Goal: Task Accomplishment & Management: Complete application form

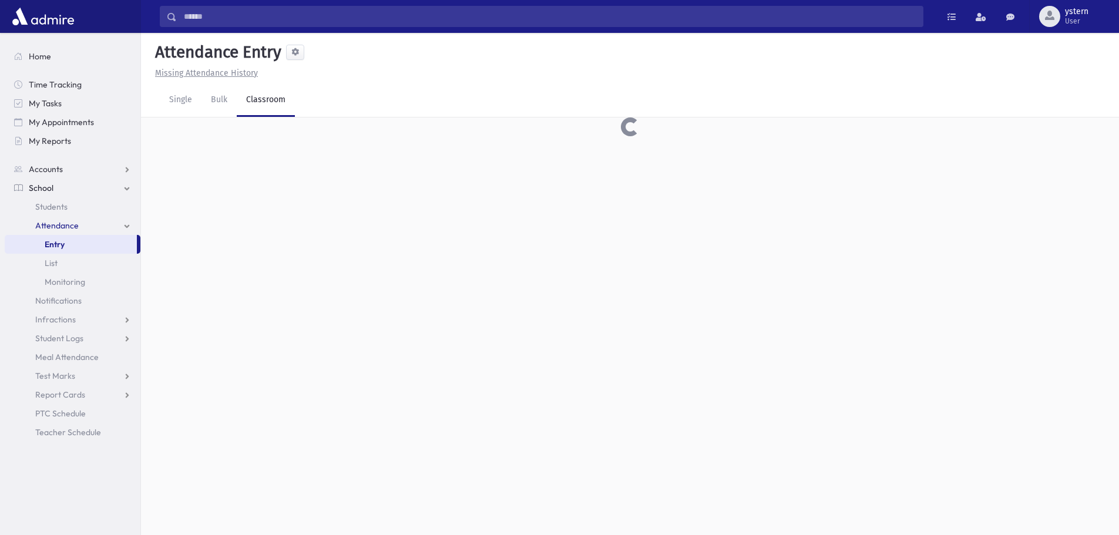
scroll to position [26, 0]
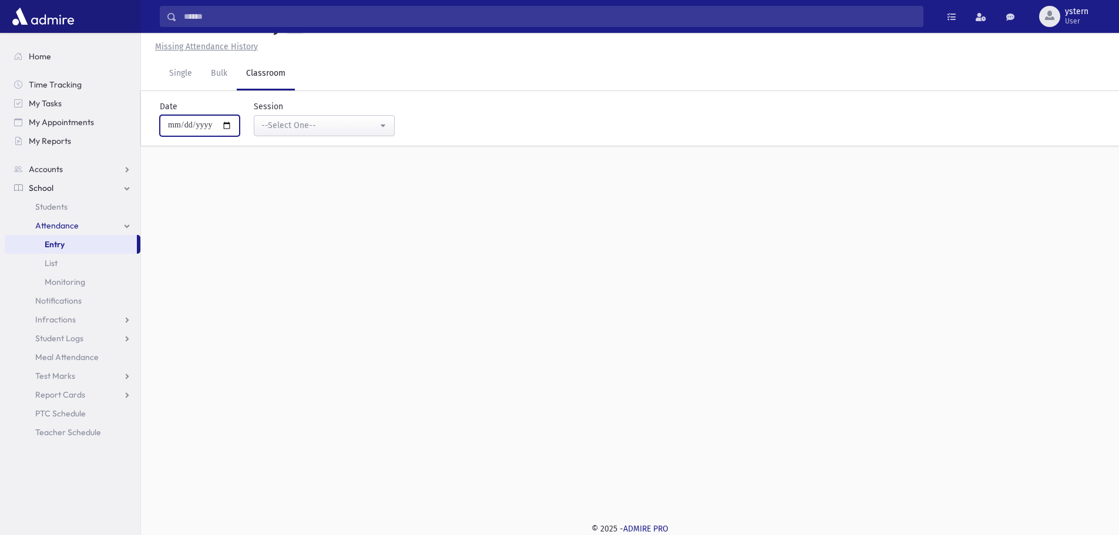
click at [185, 124] on input "**********" at bounding box center [200, 125] width 80 height 21
type input "**********"
click at [338, 129] on div "--Select One--" at bounding box center [319, 125] width 116 height 12
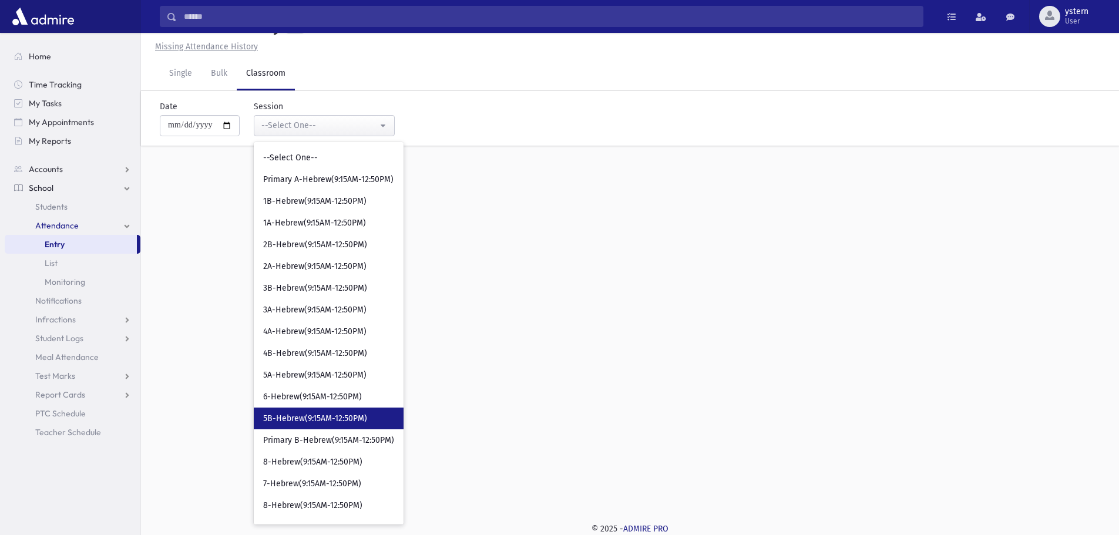
click at [335, 419] on span "5B-Hebrew(9:15AM-12:50PM)" at bounding box center [315, 419] width 104 height 12
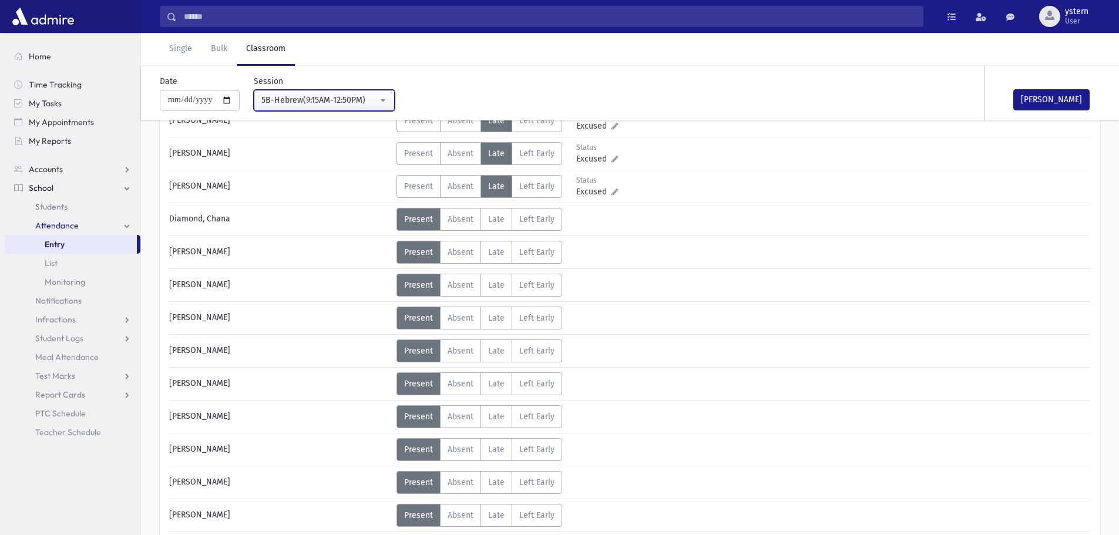
scroll to position [144, 0]
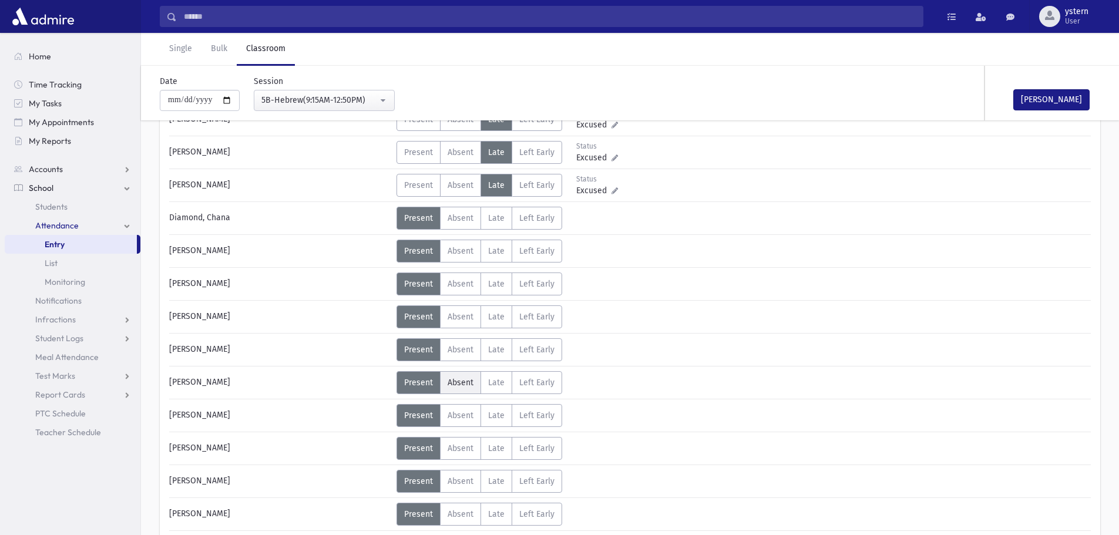
click at [462, 381] on span "Absent" at bounding box center [461, 383] width 26 height 10
click at [450, 443] on span "Absent" at bounding box center [461, 448] width 26 height 10
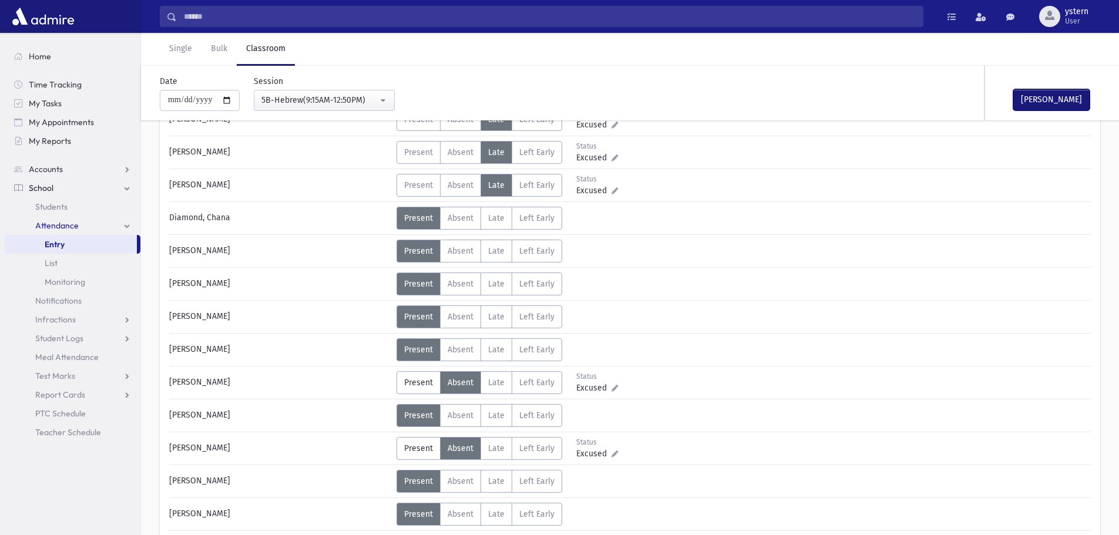
click at [1028, 95] on button "[PERSON_NAME]" at bounding box center [1051, 99] width 76 height 21
click at [336, 95] on div "5B-Hebrew(9:15AM-12:50PM)" at bounding box center [319, 100] width 116 height 12
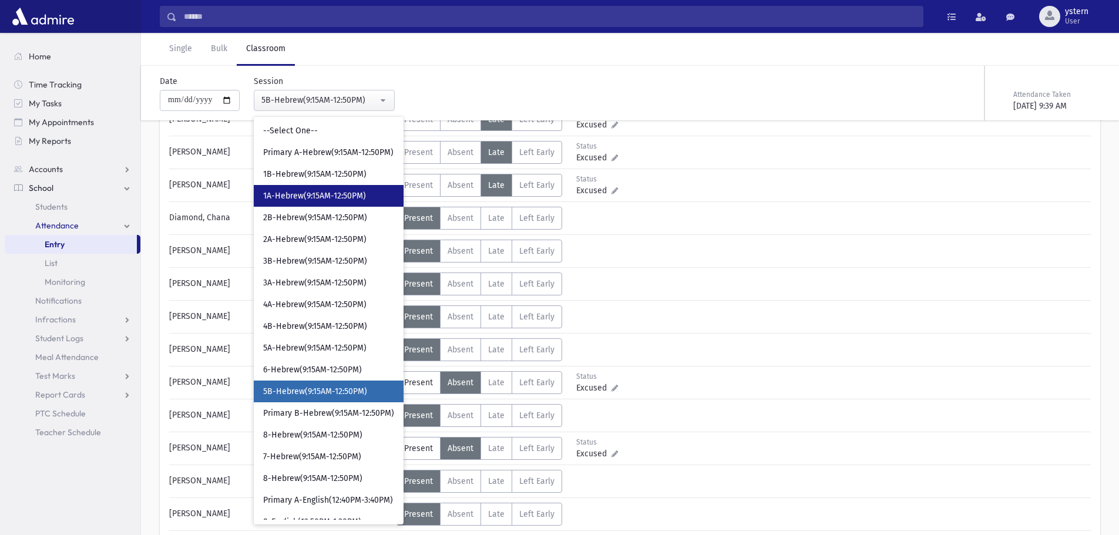
scroll to position [0, 0]
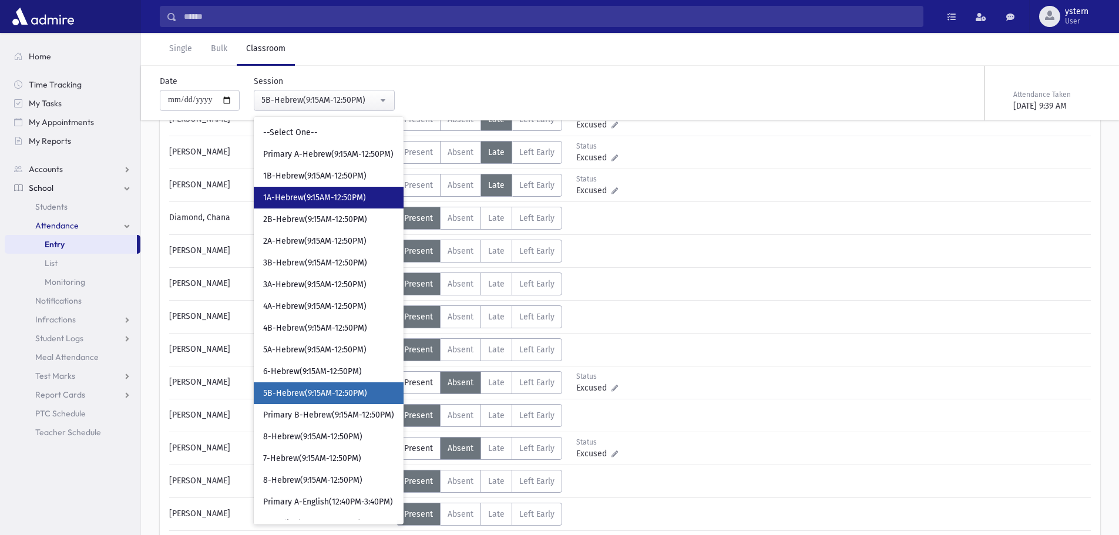
click at [330, 196] on span "1A-Hebrew(9:15AM-12:50PM)" at bounding box center [314, 198] width 103 height 12
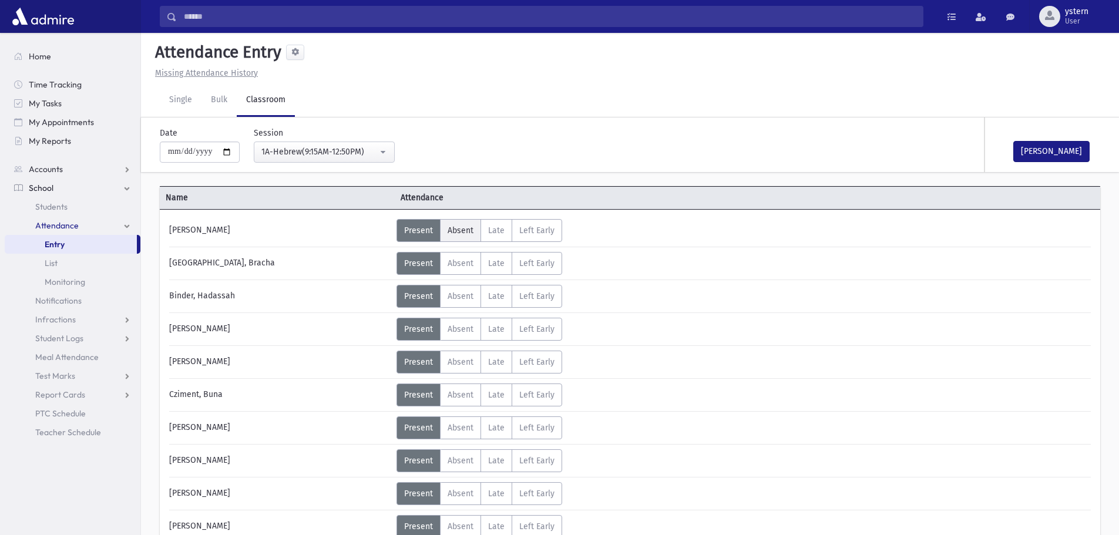
click at [452, 233] on span "Absent" at bounding box center [461, 231] width 26 height 10
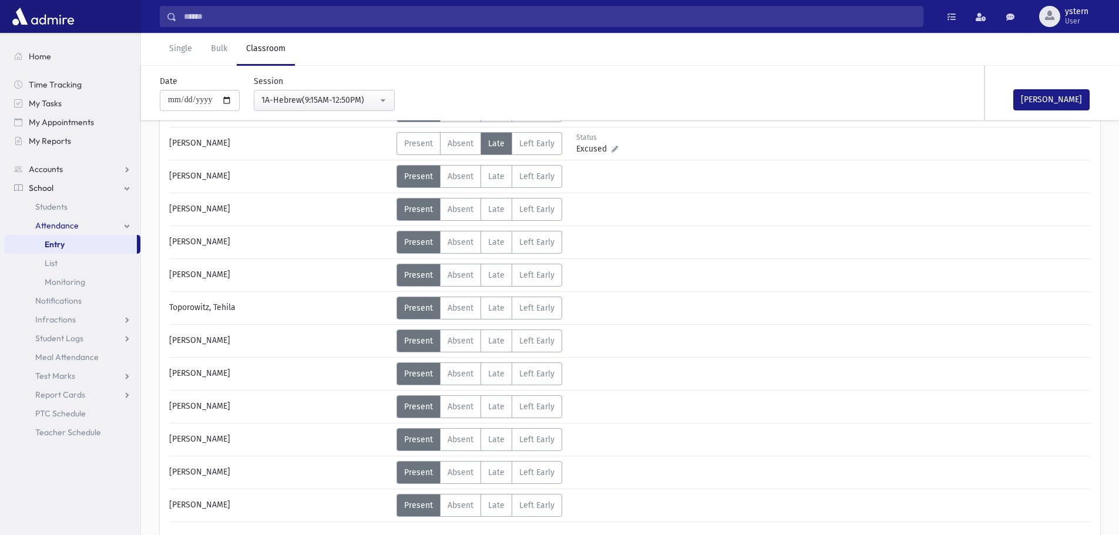
scroll to position [705, 0]
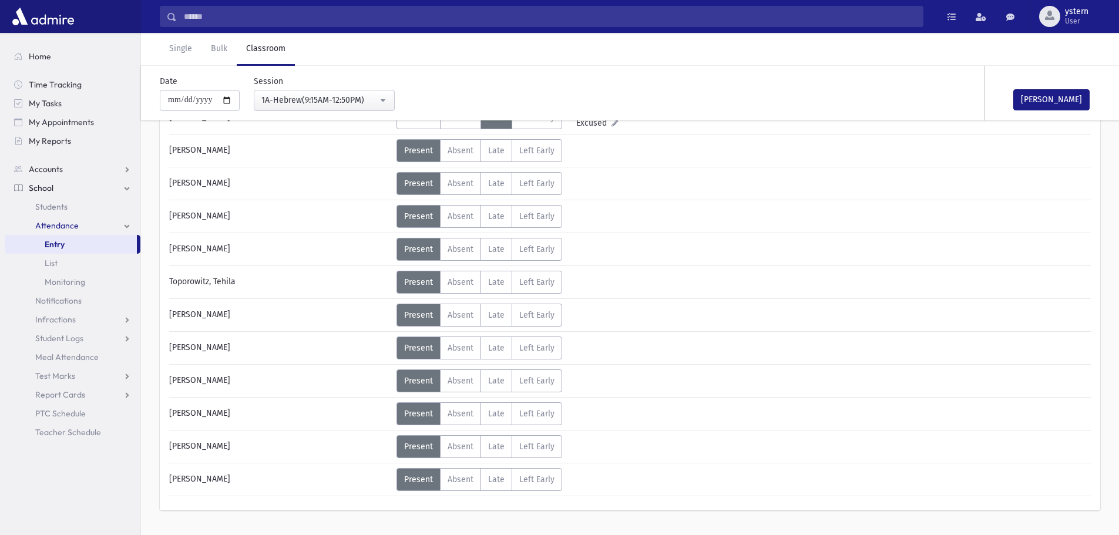
click at [1031, 87] on div "[PERSON_NAME]" at bounding box center [1043, 93] width 117 height 55
click at [1024, 97] on button "[PERSON_NAME]" at bounding box center [1051, 99] width 76 height 21
click at [368, 96] on div "1A-Hebrew(9:15AM-12:50PM)" at bounding box center [319, 100] width 116 height 12
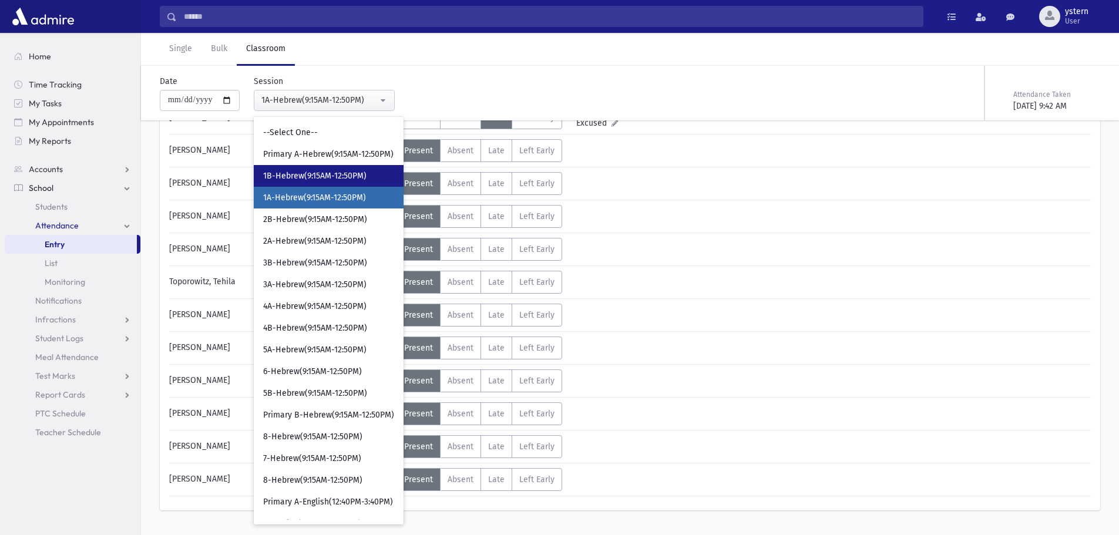
click at [318, 173] on span "1B-Hebrew(9:15AM-12:50PM)" at bounding box center [314, 176] width 103 height 12
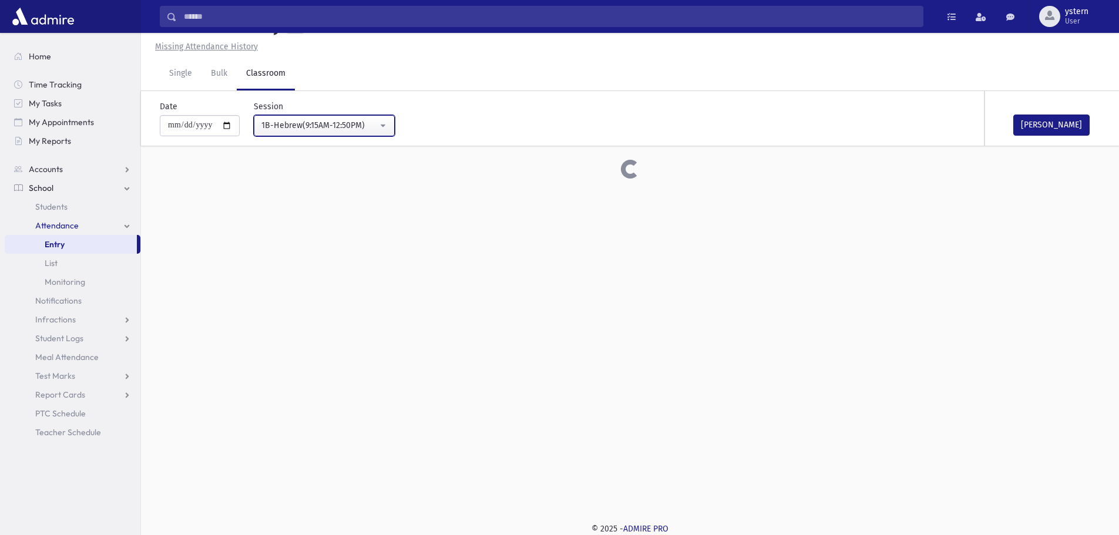
scroll to position [634, 0]
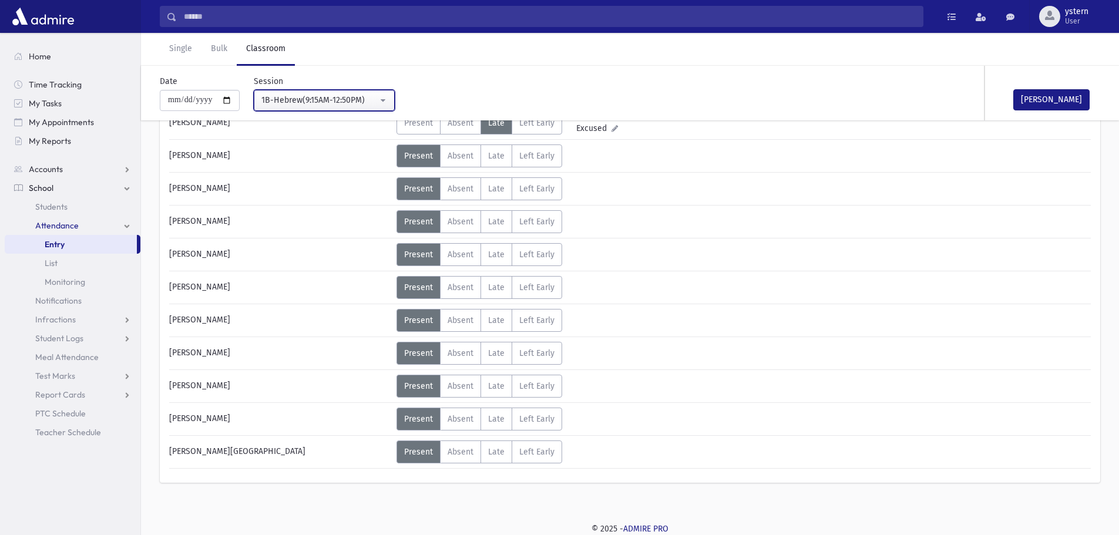
click at [378, 96] on div "1B-Hebrew(9:15AM-12:50PM)" at bounding box center [319, 100] width 116 height 12
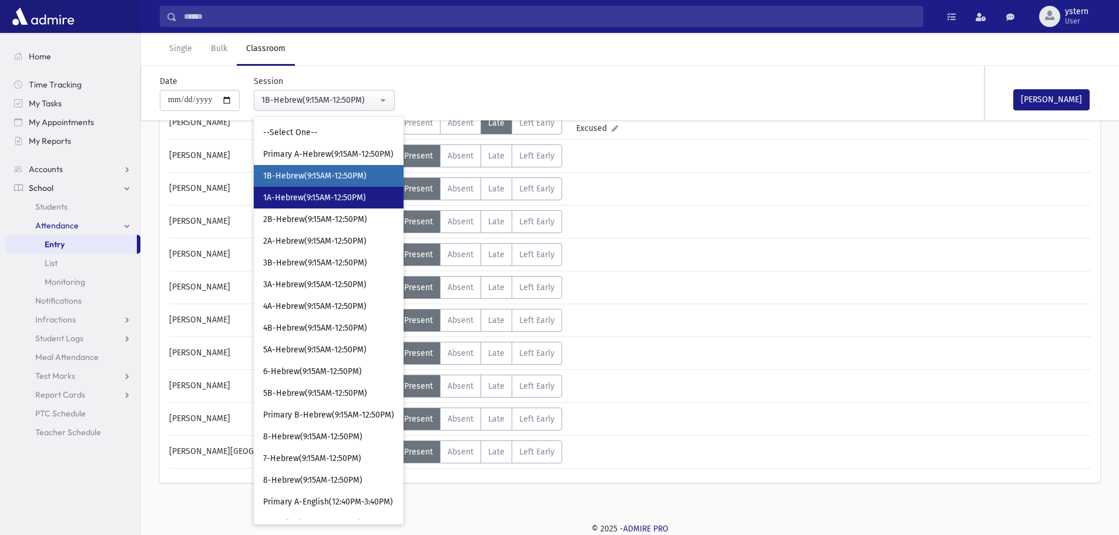
click at [313, 194] on span "1A-Hebrew(9:15AM-12:50PM)" at bounding box center [314, 198] width 103 height 12
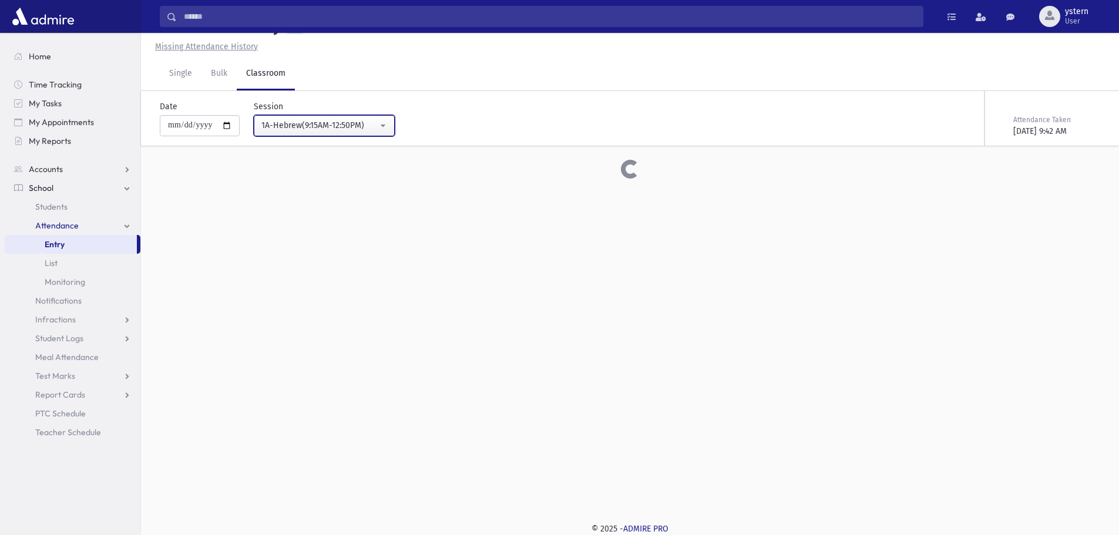
scroll to position [634, 0]
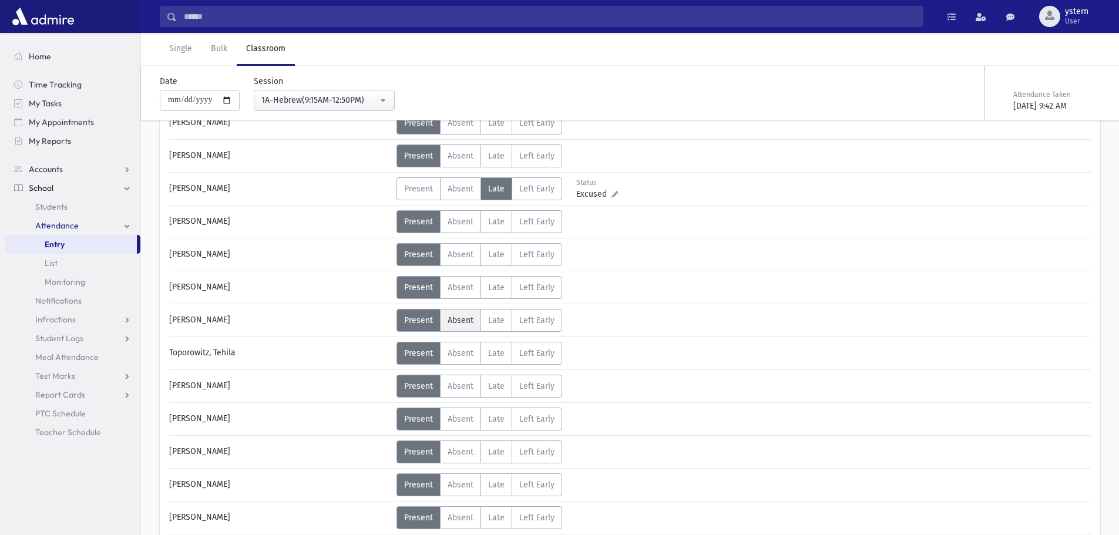
click at [458, 318] on span "Absent" at bounding box center [461, 320] width 26 height 10
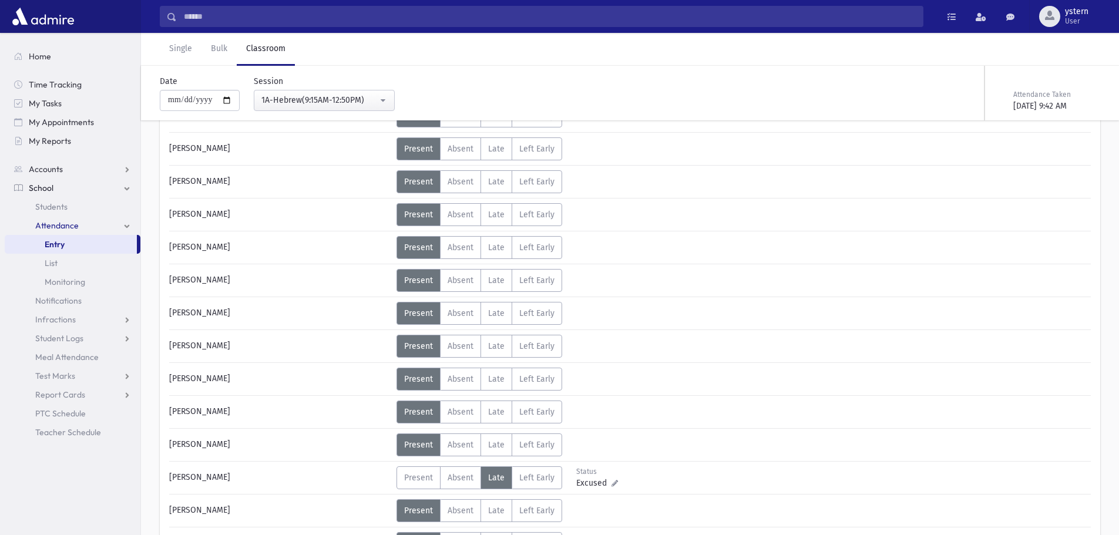
scroll to position [340, 0]
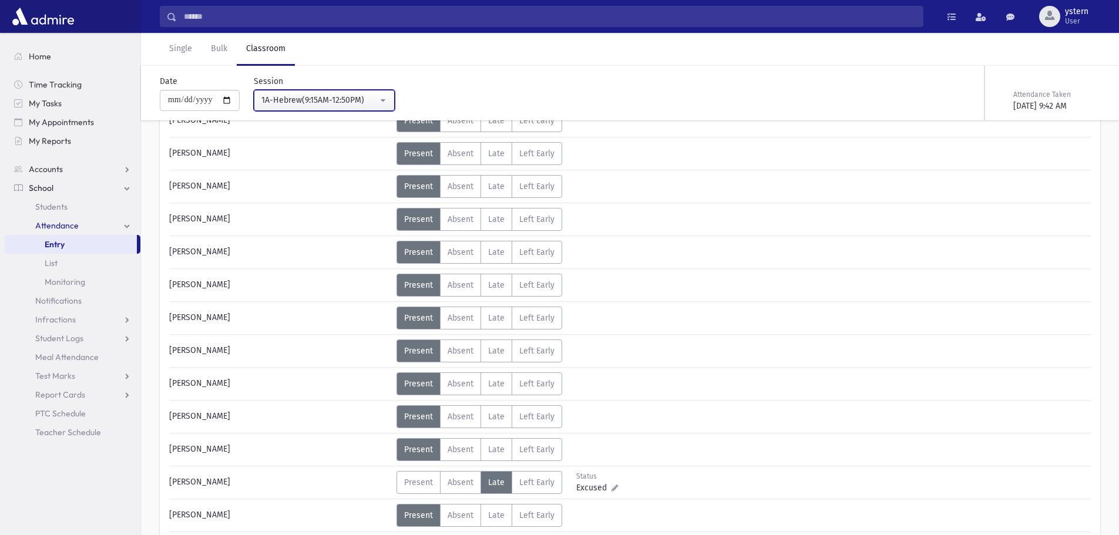
click at [336, 102] on div "1A-Hebrew(9:15AM-12:50PM)" at bounding box center [319, 100] width 116 height 12
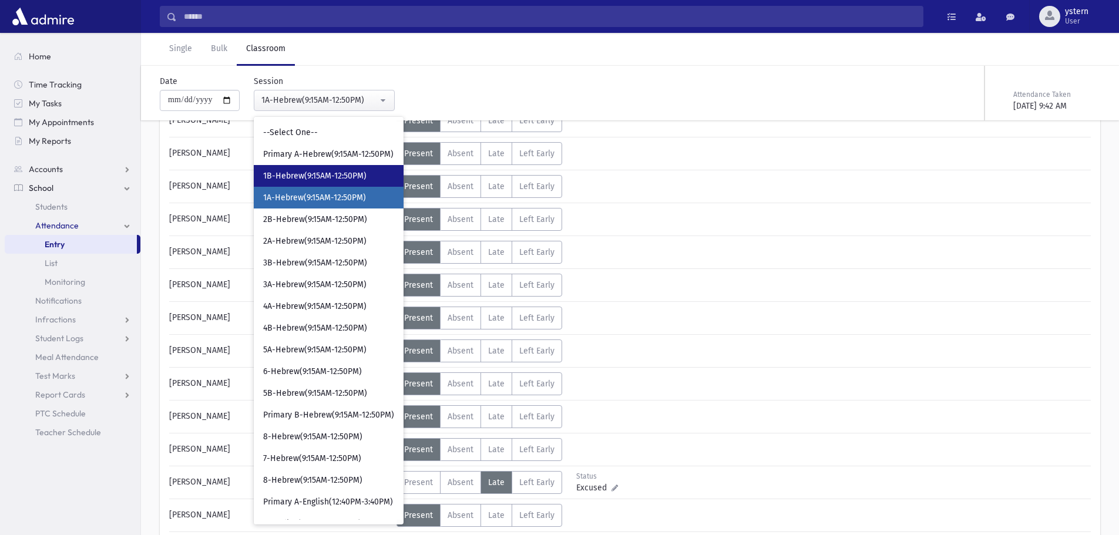
click at [324, 169] on link "1B-Hebrew(9:15AM-12:50PM)" at bounding box center [329, 176] width 150 height 22
select select "***"
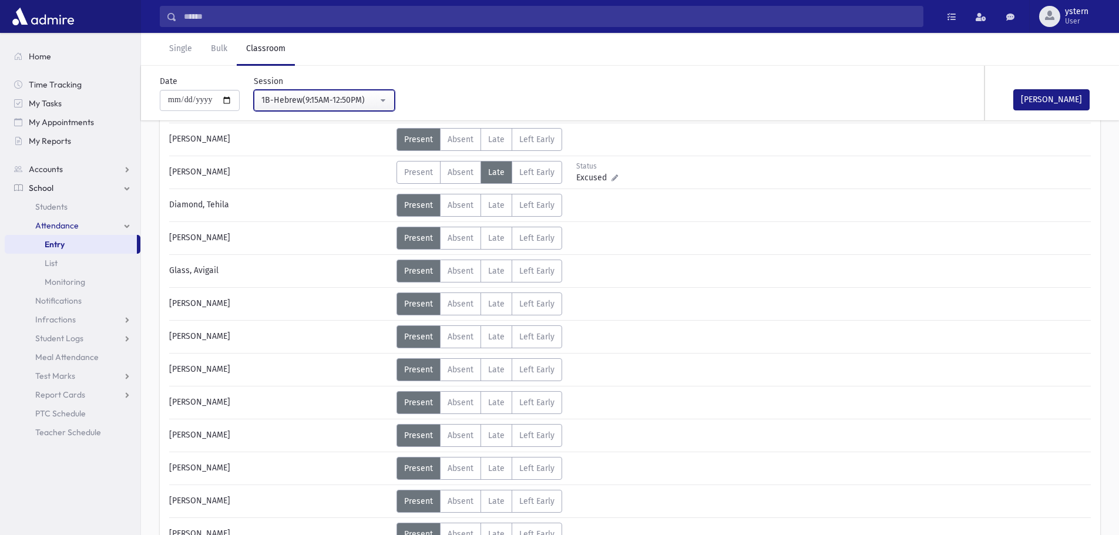
scroll to position [105, 0]
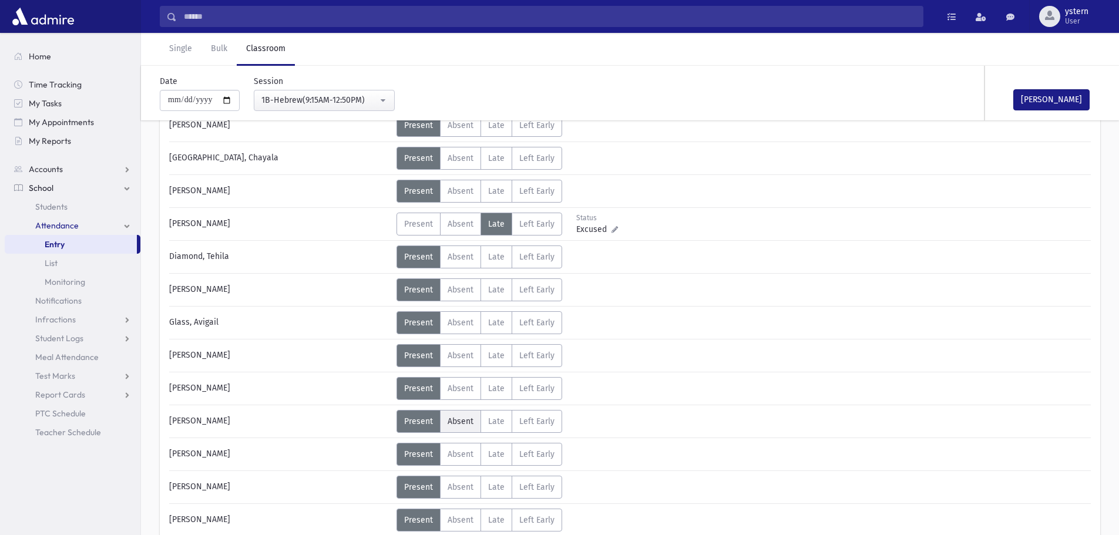
click at [469, 421] on span "Absent" at bounding box center [461, 421] width 26 height 10
click at [1072, 97] on button "[PERSON_NAME]" at bounding box center [1051, 99] width 76 height 21
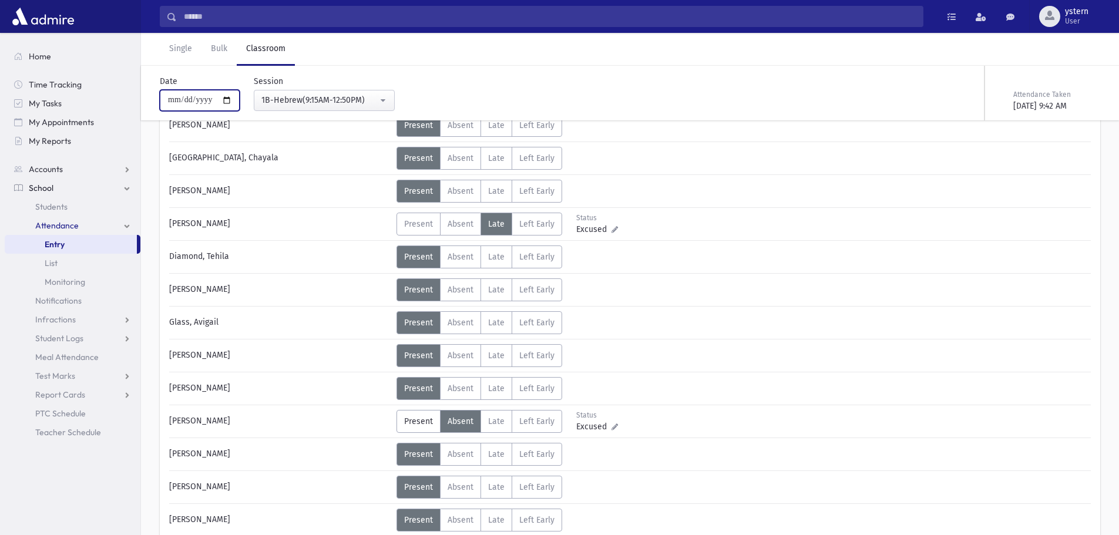
click at [186, 99] on input "**********" at bounding box center [200, 100] width 80 height 21
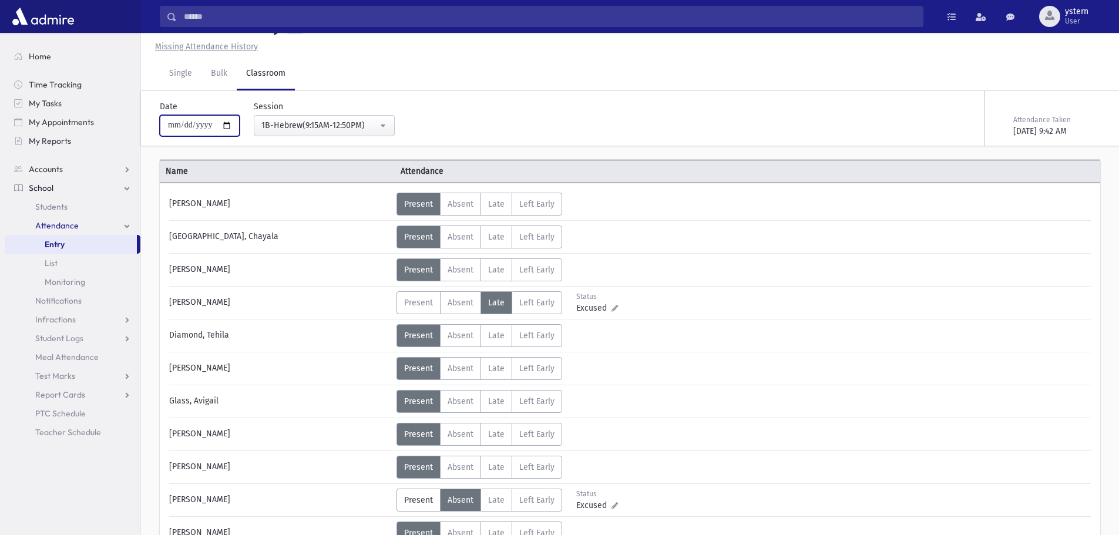
type input "**********"
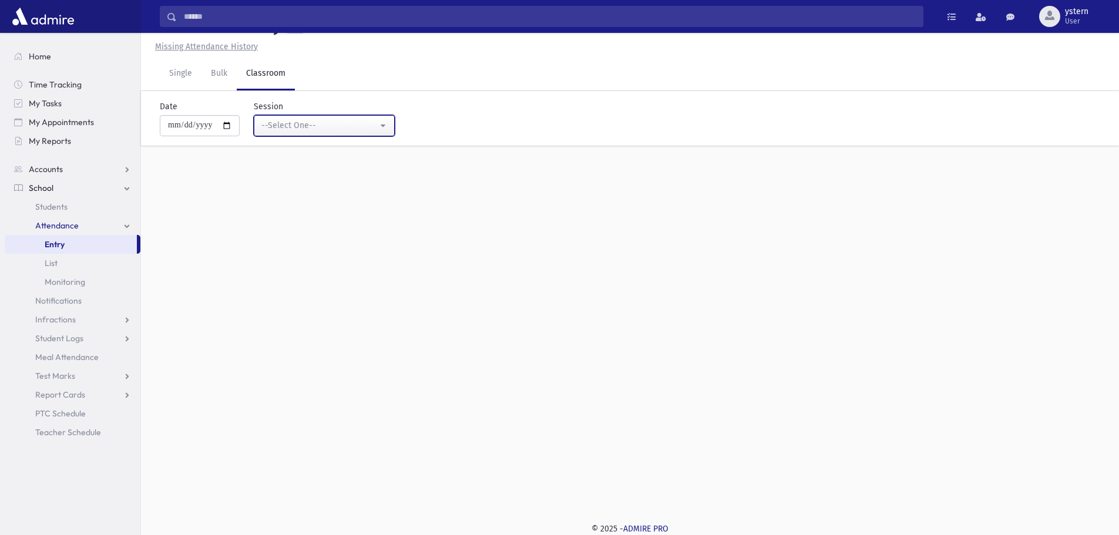
click at [298, 132] on button "--Select One--" at bounding box center [324, 125] width 141 height 21
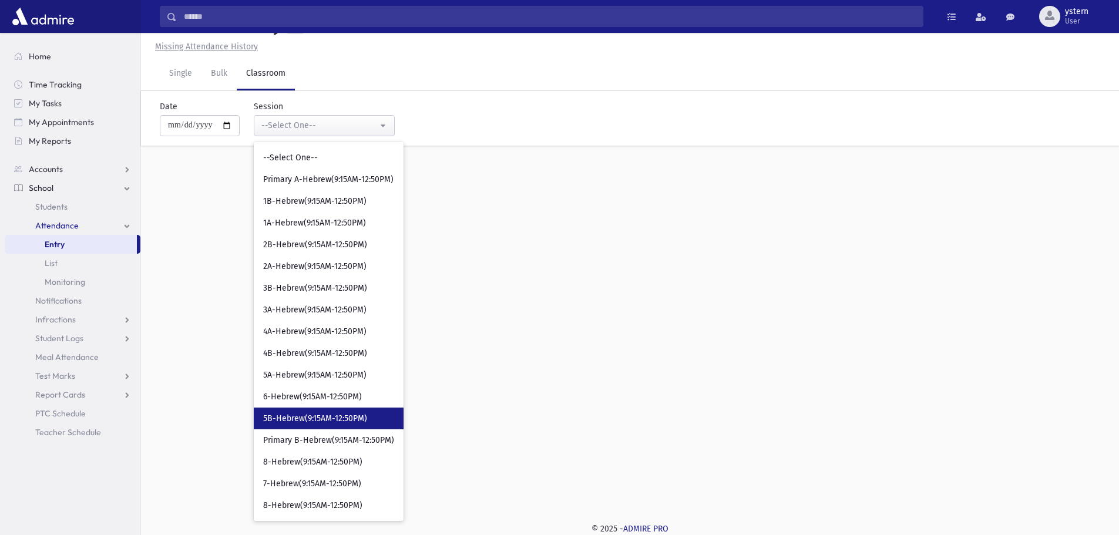
click at [354, 417] on span "5B-Hebrew(9:15AM-12:50PM)" at bounding box center [315, 419] width 104 height 12
select select "***"
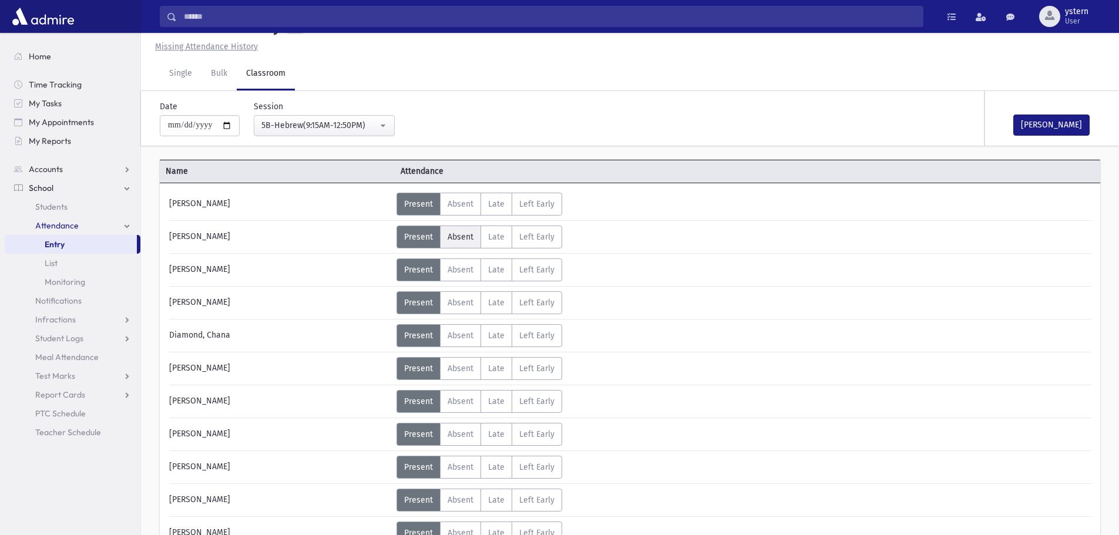
click at [457, 227] on label "Absent A" at bounding box center [460, 237] width 41 height 23
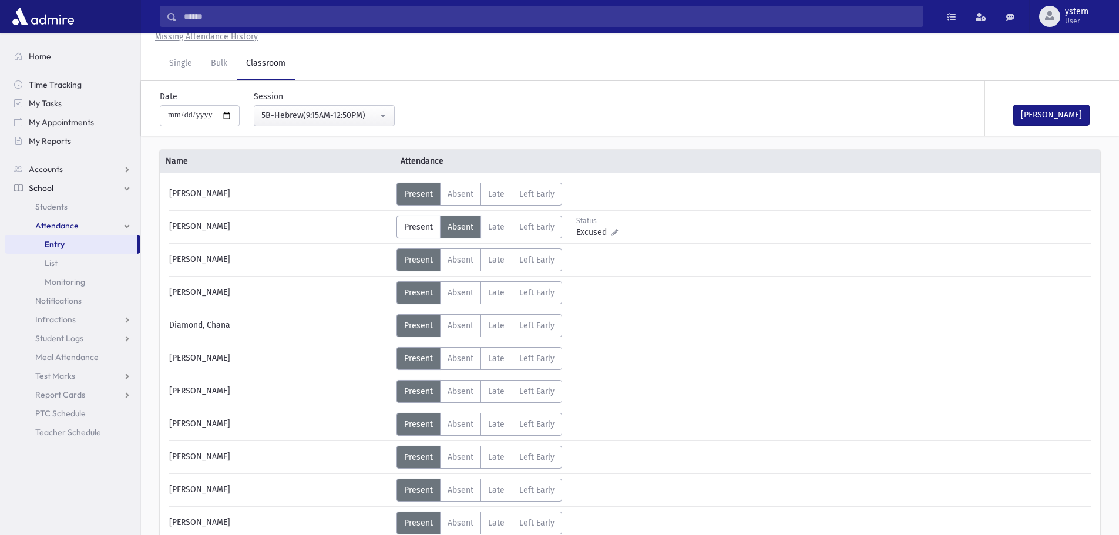
scroll to position [438, 0]
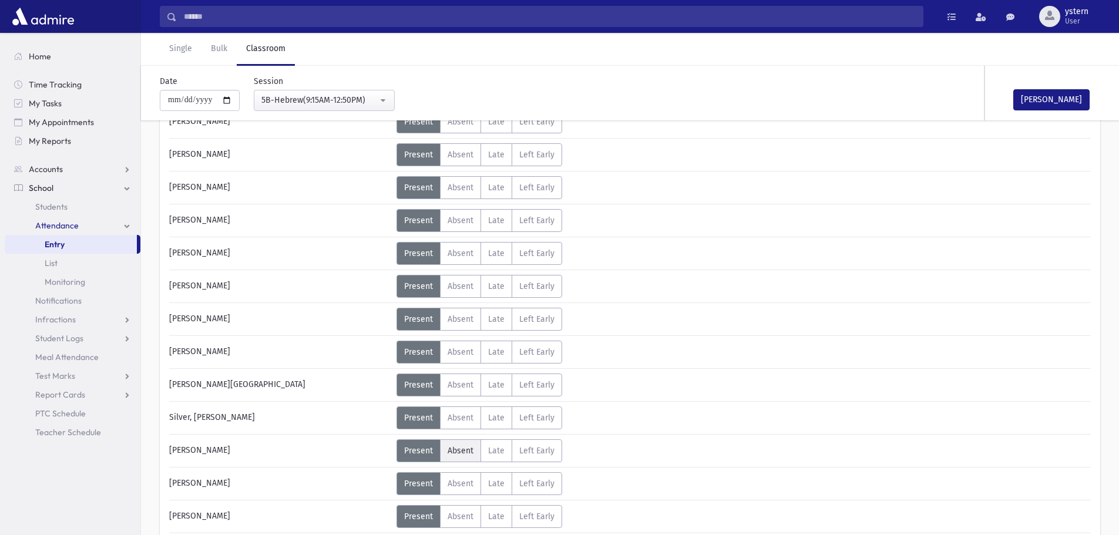
drag, startPoint x: 469, startPoint y: 450, endPoint x: 663, endPoint y: 281, distance: 257.7
click at [469, 450] on span "Absent" at bounding box center [461, 451] width 26 height 10
click at [1041, 94] on button "[PERSON_NAME]" at bounding box center [1051, 99] width 76 height 21
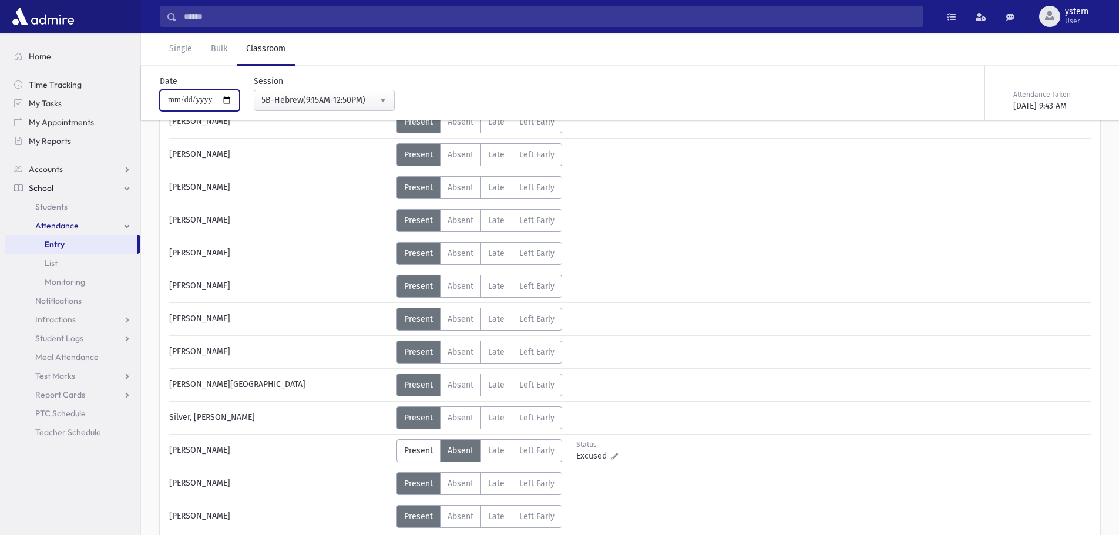
click at [189, 96] on input "**********" at bounding box center [200, 100] width 80 height 21
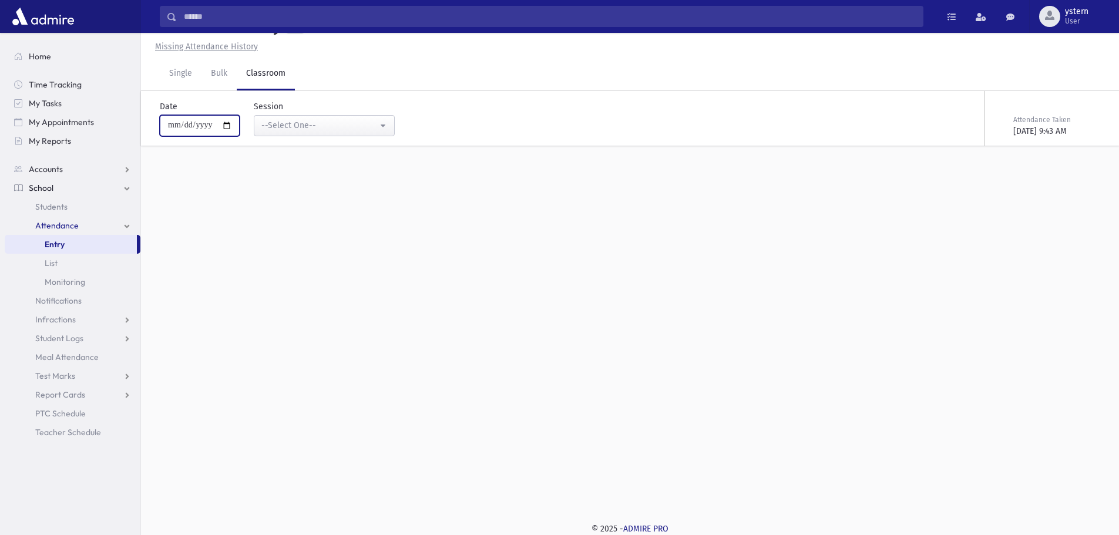
type input "**********"
click at [319, 130] on div "--Select One--" at bounding box center [319, 125] width 116 height 12
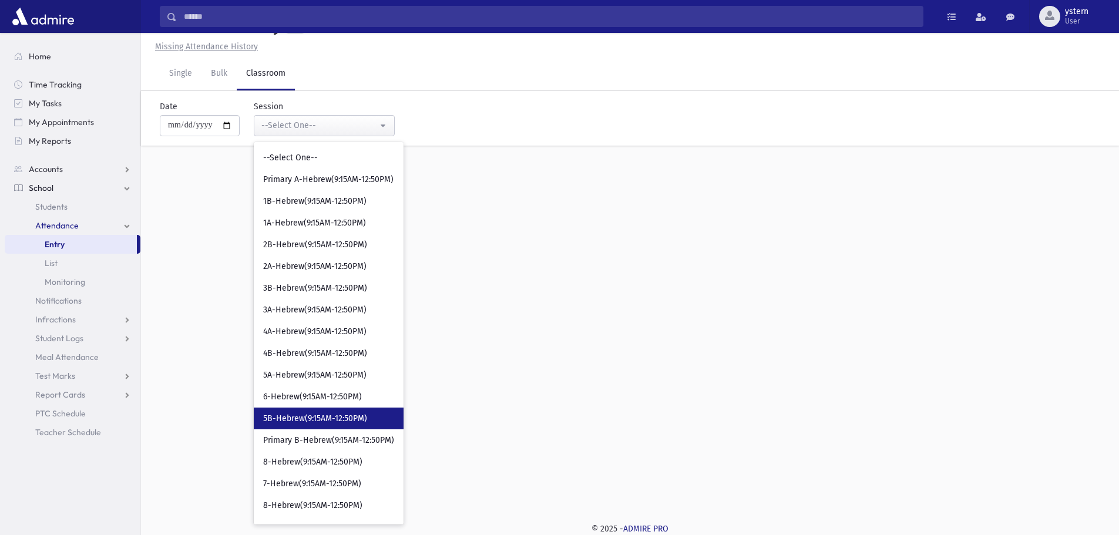
click at [325, 416] on span "5B-Hebrew(9:15AM-12:50PM)" at bounding box center [315, 419] width 104 height 12
select select "***"
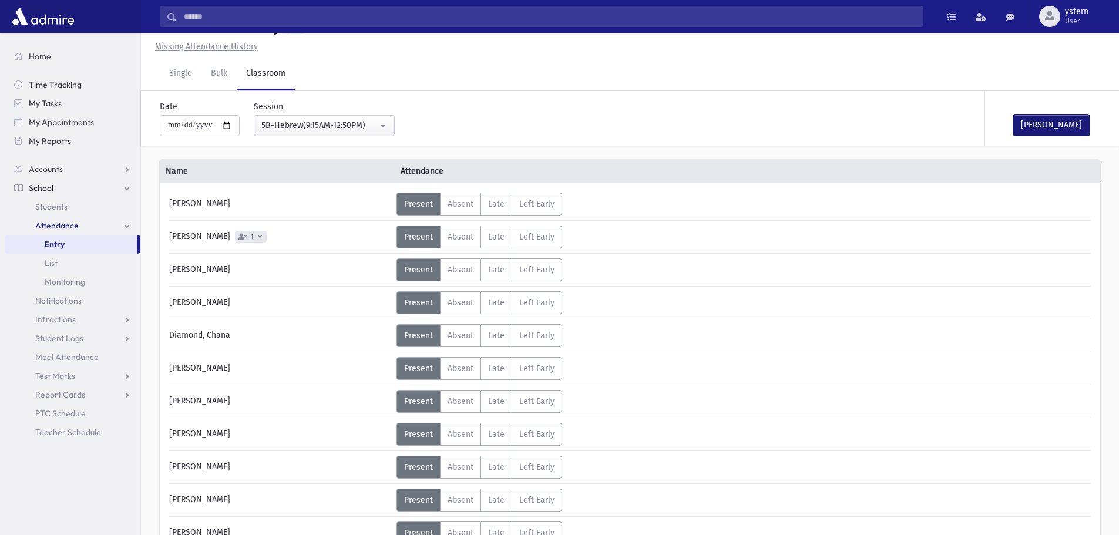
click at [1055, 126] on button "[PERSON_NAME]" at bounding box center [1051, 125] width 76 height 21
click at [183, 125] on input "**********" at bounding box center [200, 125] width 80 height 21
type input "**********"
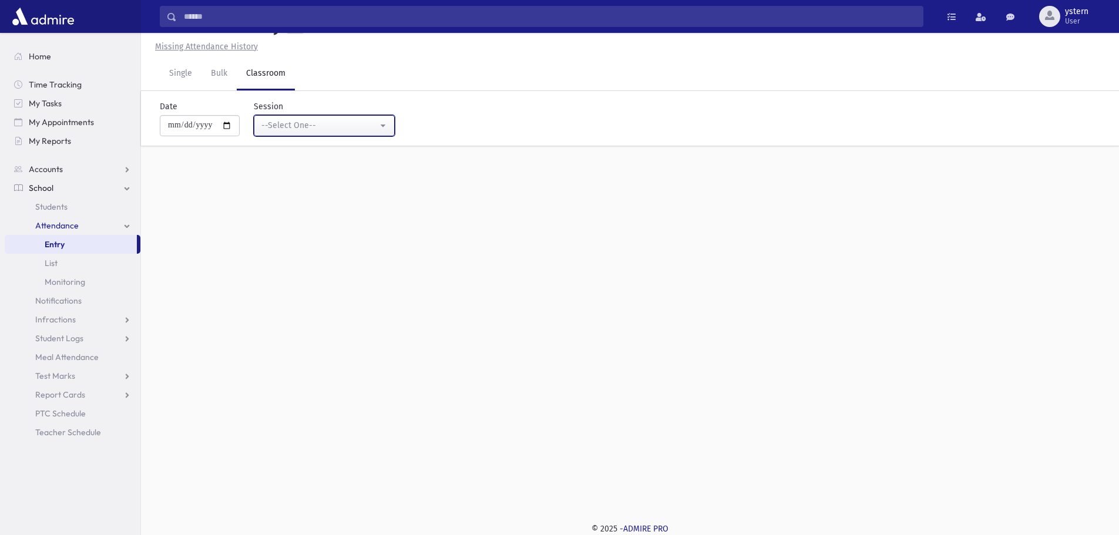
click at [325, 125] on div "--Select One--" at bounding box center [319, 125] width 116 height 12
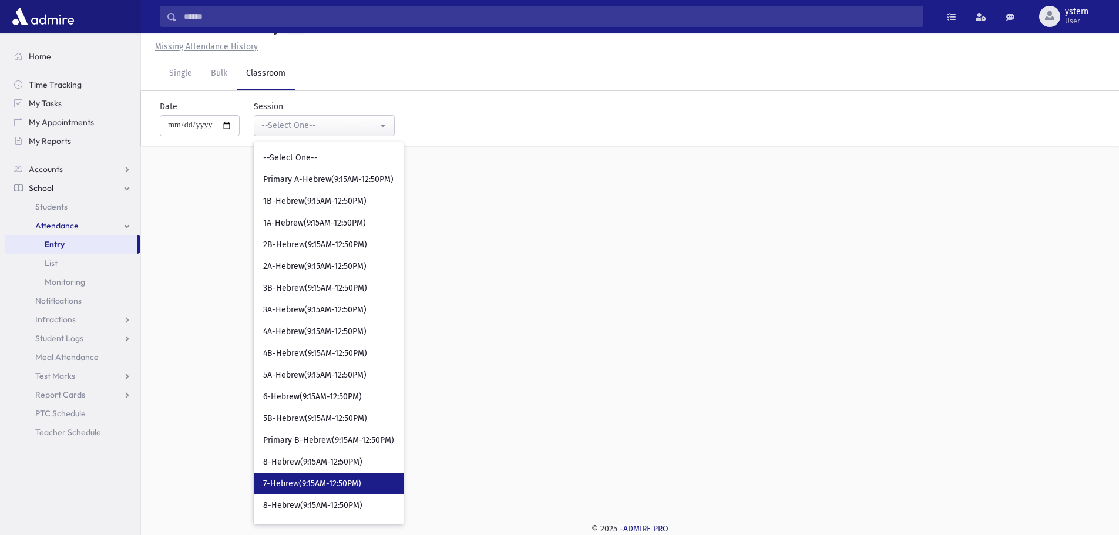
click at [344, 475] on link "7-Hebrew(9:15AM-12:50PM)" at bounding box center [329, 484] width 150 height 22
select select "***"
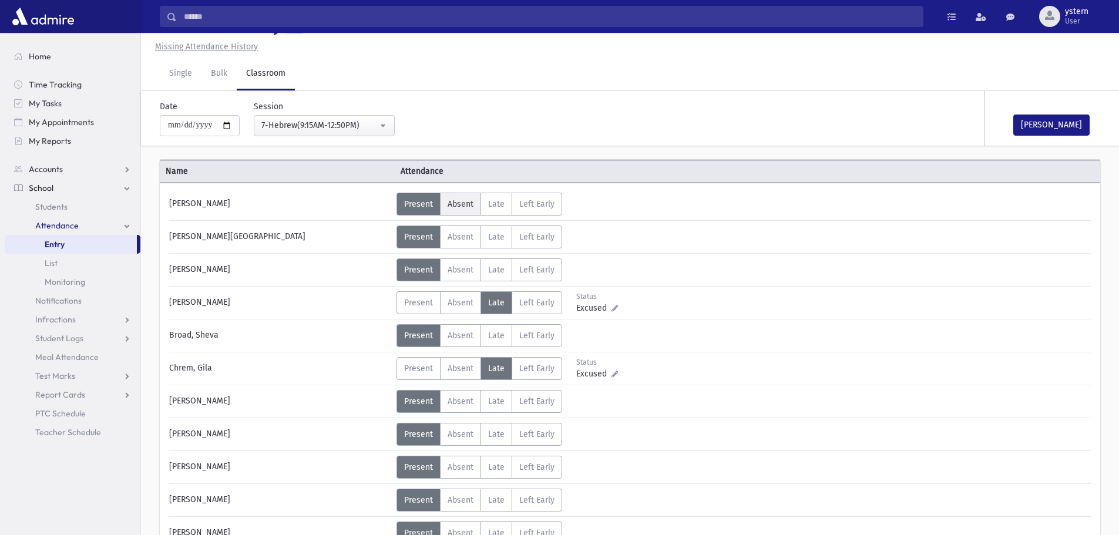
click at [451, 201] on span "Absent" at bounding box center [461, 204] width 26 height 10
click at [462, 402] on span "Absent" at bounding box center [461, 401] width 26 height 10
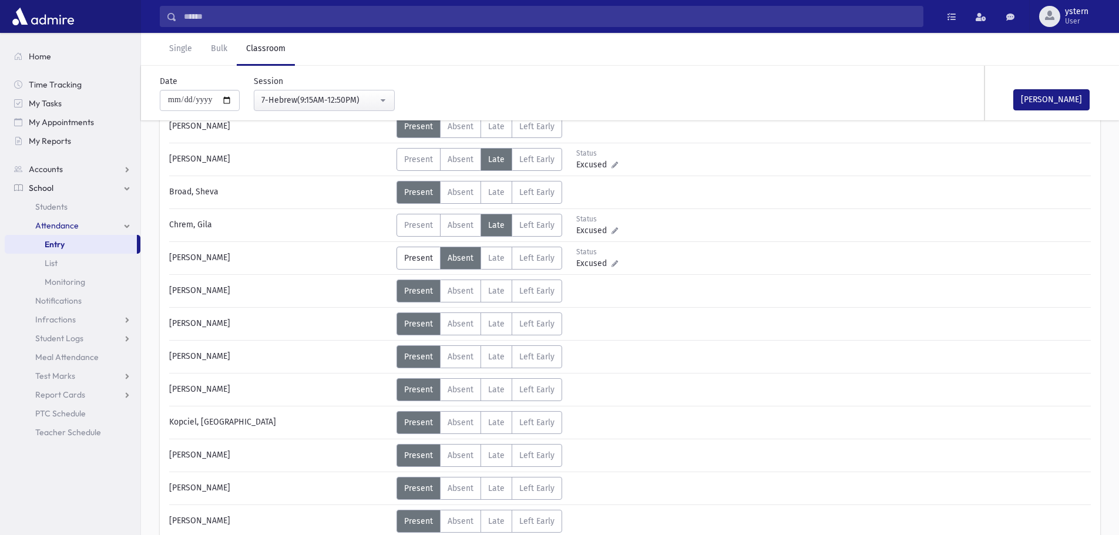
scroll to position [203, 0]
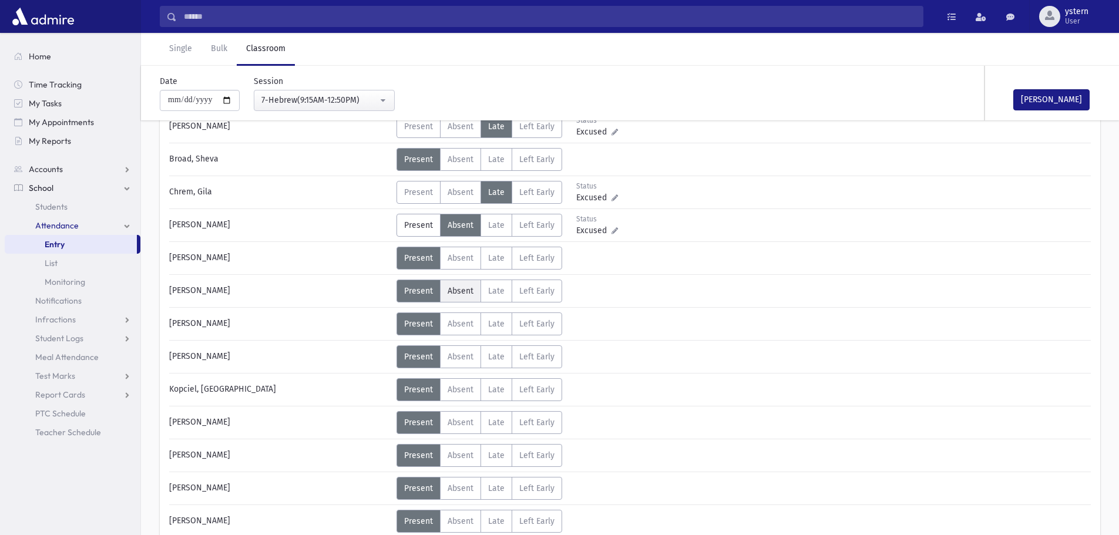
click at [467, 296] on label "Absent A" at bounding box center [460, 291] width 41 height 23
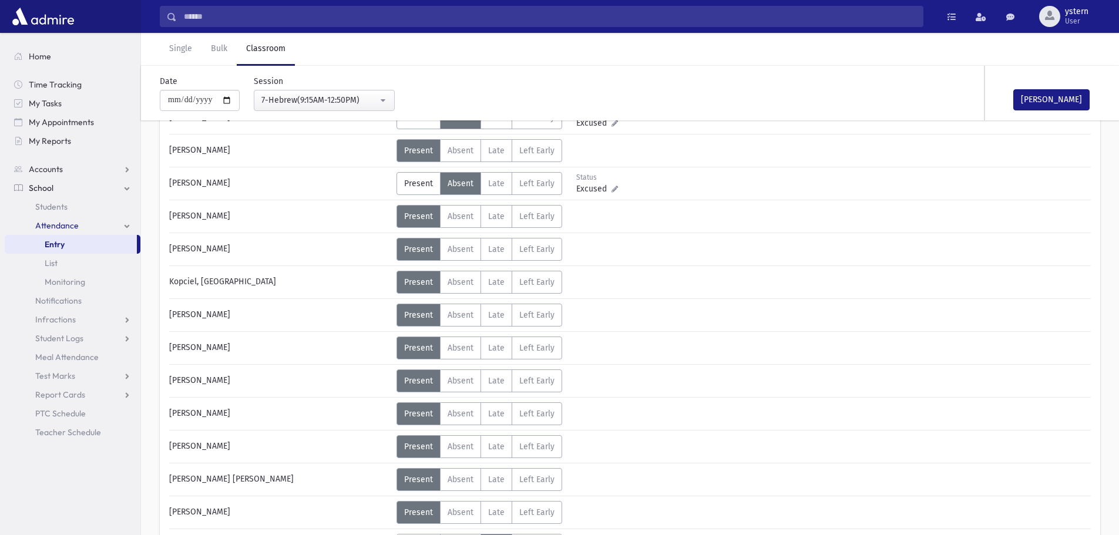
scroll to position [320, 0]
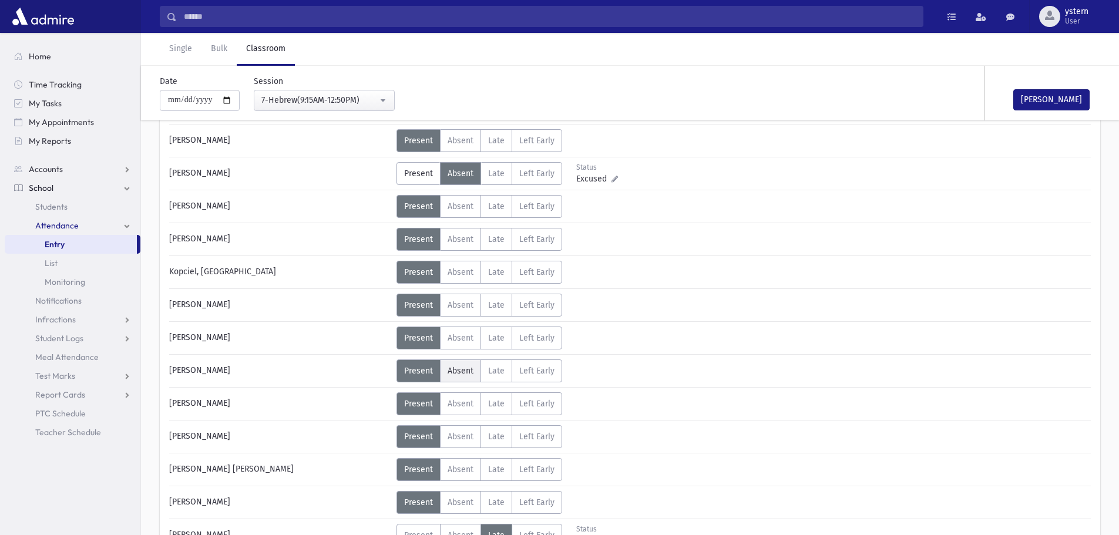
click at [461, 376] on label "Absent A" at bounding box center [460, 370] width 41 height 23
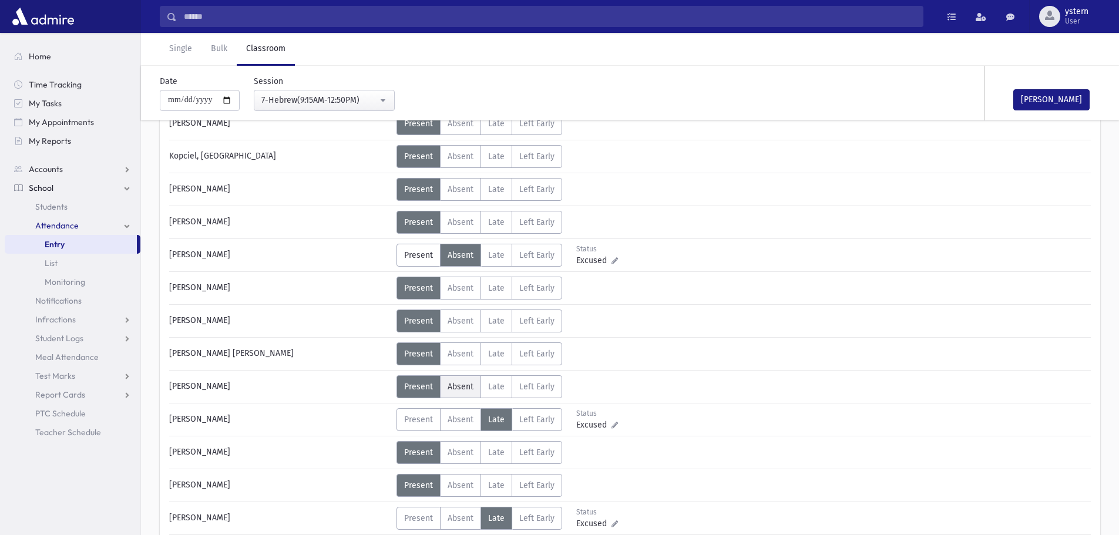
scroll to position [438, 0]
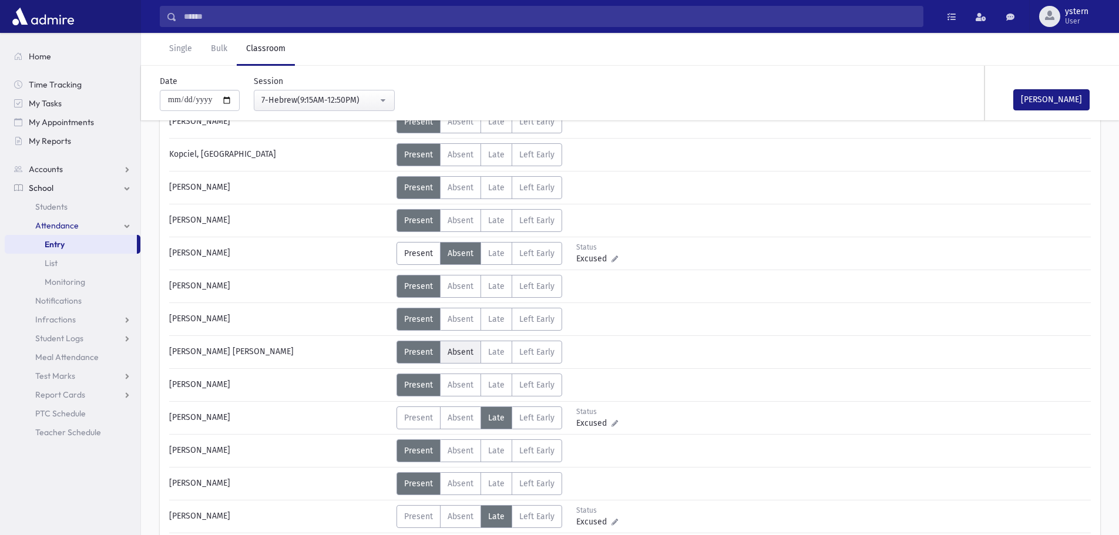
click at [454, 352] on span "Absent" at bounding box center [461, 352] width 26 height 10
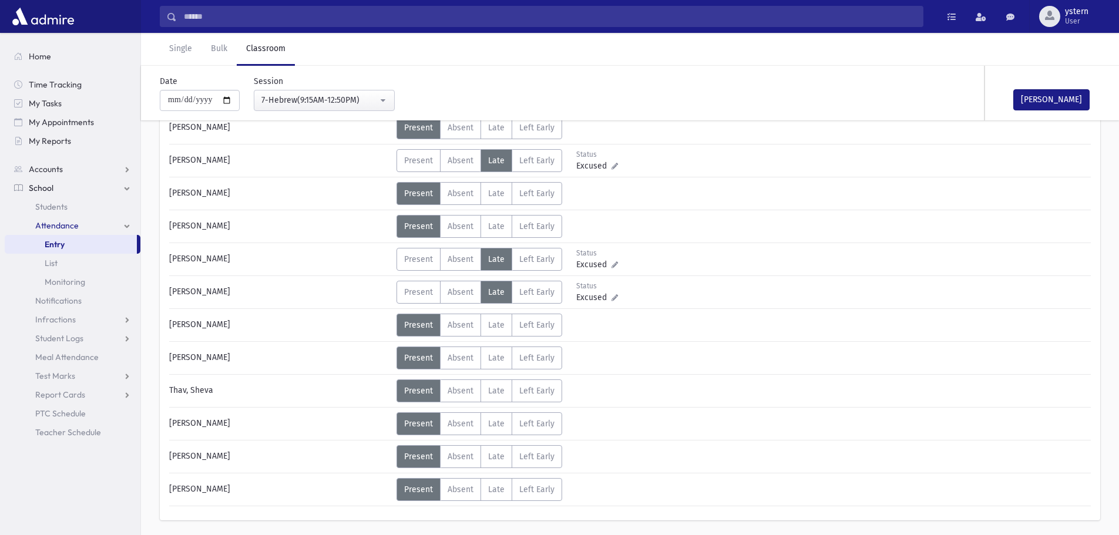
scroll to position [731, 0]
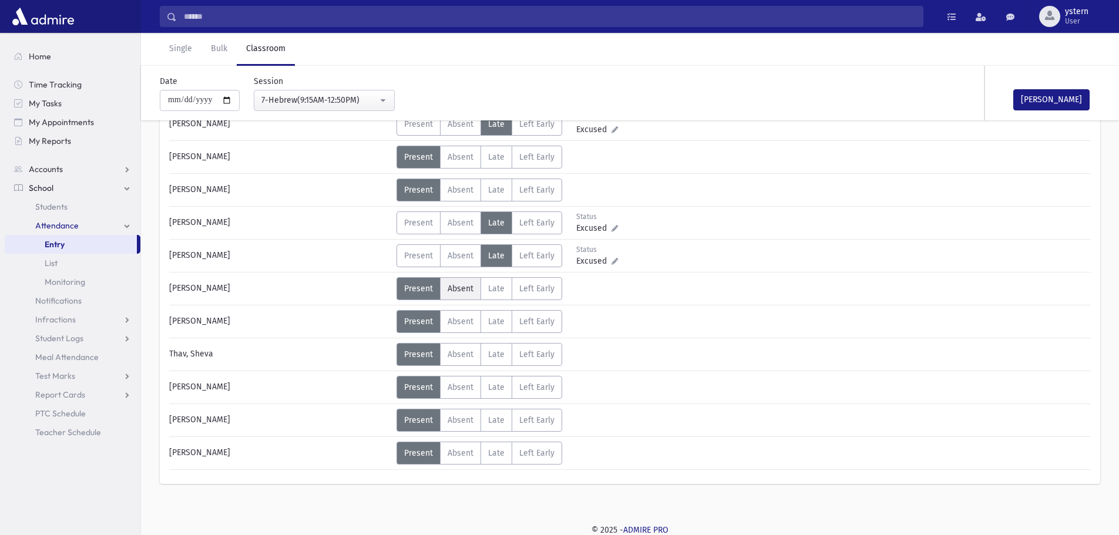
click at [471, 291] on span "Absent" at bounding box center [461, 289] width 26 height 10
click at [461, 362] on label "Absent A" at bounding box center [460, 354] width 41 height 23
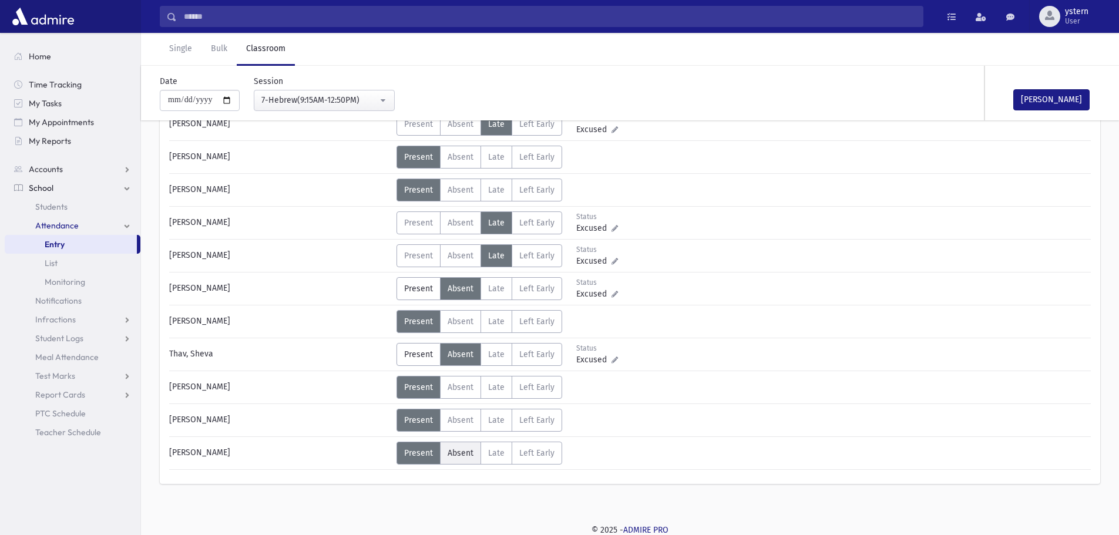
click at [455, 450] on span "Absent" at bounding box center [461, 453] width 26 height 10
click at [1046, 105] on button "[PERSON_NAME]" at bounding box center [1051, 99] width 76 height 21
click at [845, 117] on div "[PERSON_NAME] Attendance Taken [DATE] 10:19 AM" at bounding box center [949, 93] width 318 height 55
